Goal: Task Accomplishment & Management: Use online tool/utility

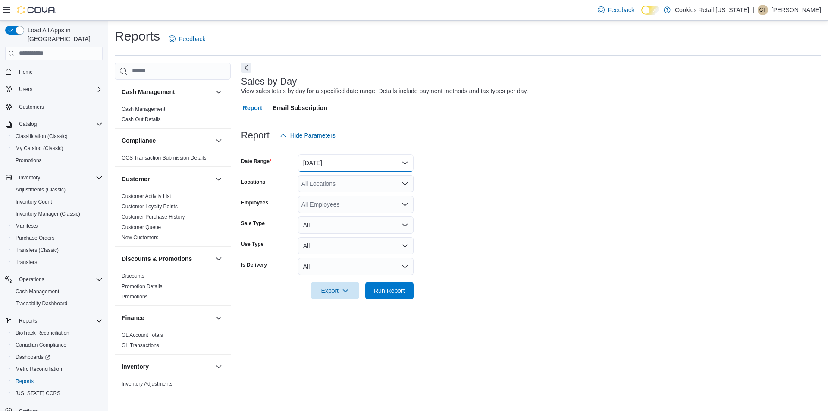
click at [347, 159] on button "[DATE]" at bounding box center [356, 162] width 116 height 17
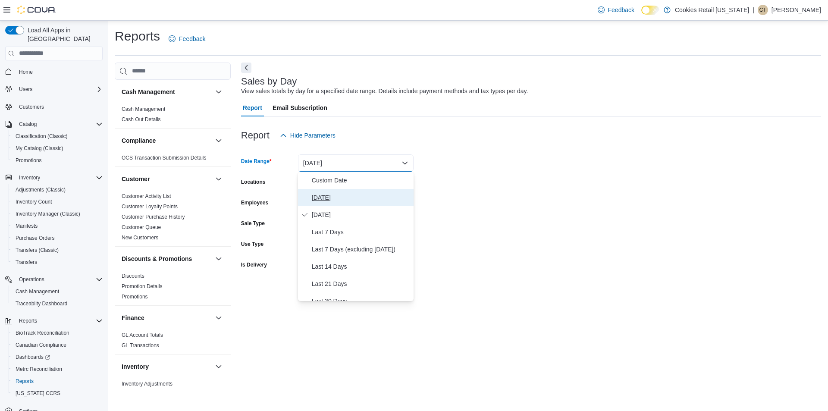
click at [339, 190] on button "[DATE]" at bounding box center [356, 197] width 116 height 17
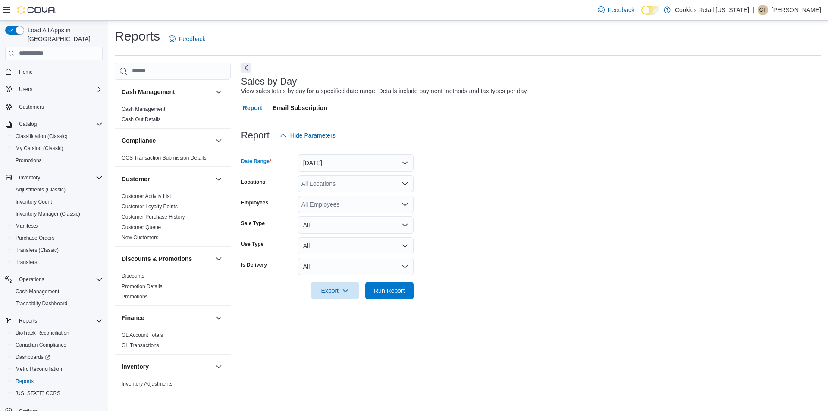
click at [332, 185] on div "All Locations" at bounding box center [356, 183] width 116 height 17
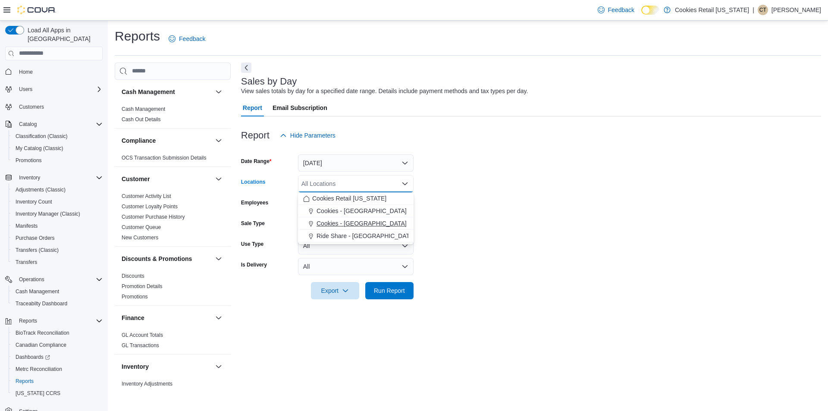
click at [335, 221] on span "Cookies - [GEOGRAPHIC_DATA]" at bounding box center [362, 223] width 90 height 9
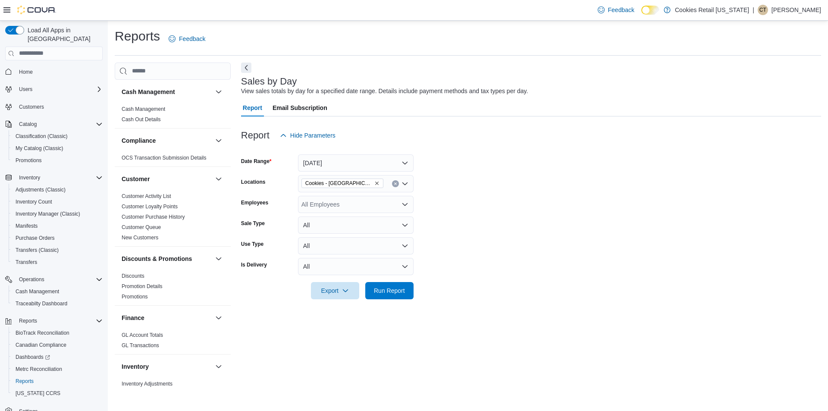
click at [594, 233] on form "Date Range [DATE] Locations Cookies - [GEOGRAPHIC_DATA] Employees All Employees…" at bounding box center [531, 221] width 580 height 155
click at [394, 222] on button "All" at bounding box center [356, 225] width 116 height 17
click at [541, 260] on form "Date Range [DATE] Locations Cookies - [GEOGRAPHIC_DATA] Employees All Employees…" at bounding box center [531, 221] width 580 height 155
click at [391, 247] on button "All" at bounding box center [356, 245] width 116 height 17
drag, startPoint x: 335, startPoint y: 292, endPoint x: 348, endPoint y: 286, distance: 14.7
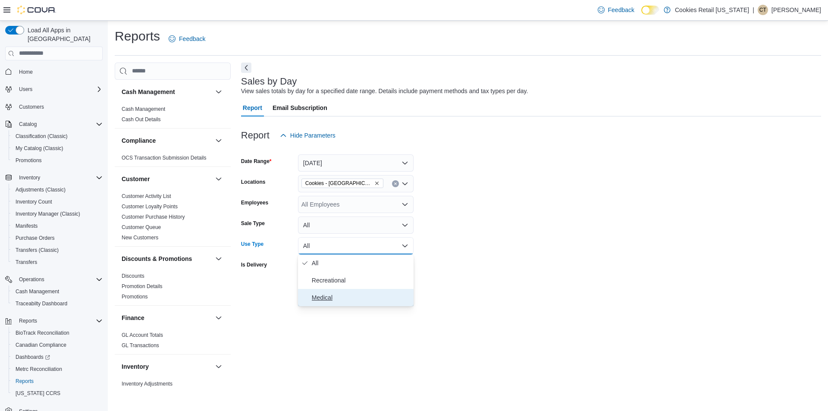
click at [337, 292] on span "Medical" at bounding box center [361, 297] width 98 height 10
click at [393, 285] on span "Run Report" at bounding box center [390, 290] width 38 height 17
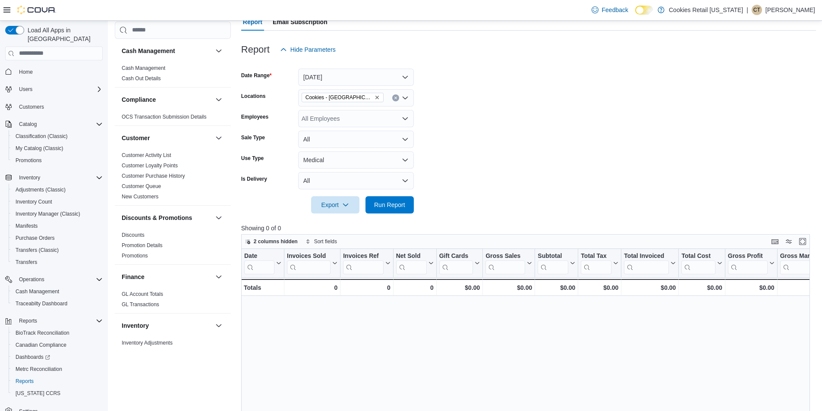
scroll to position [86, 0]
drag, startPoint x: 330, startPoint y: 284, endPoint x: 337, endPoint y: 287, distance: 8.1
click at [337, 287] on div "0" at bounding box center [312, 287] width 50 height 10
copy div "0"
